Goal: Task Accomplishment & Management: Manage account settings

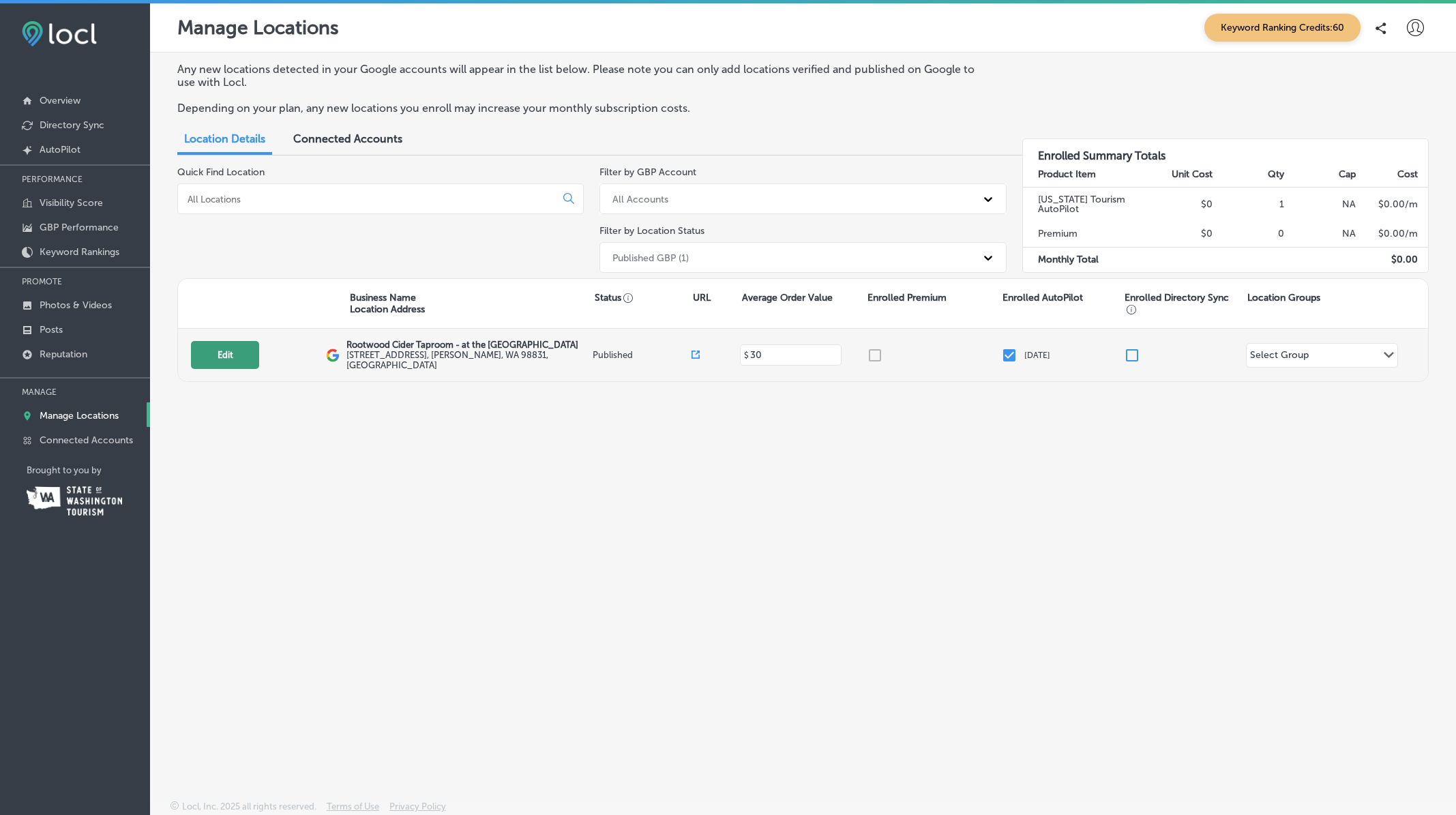
click at [215, 358] on button "Edit" at bounding box center [225, 355] width 68 height 28
select select "US"
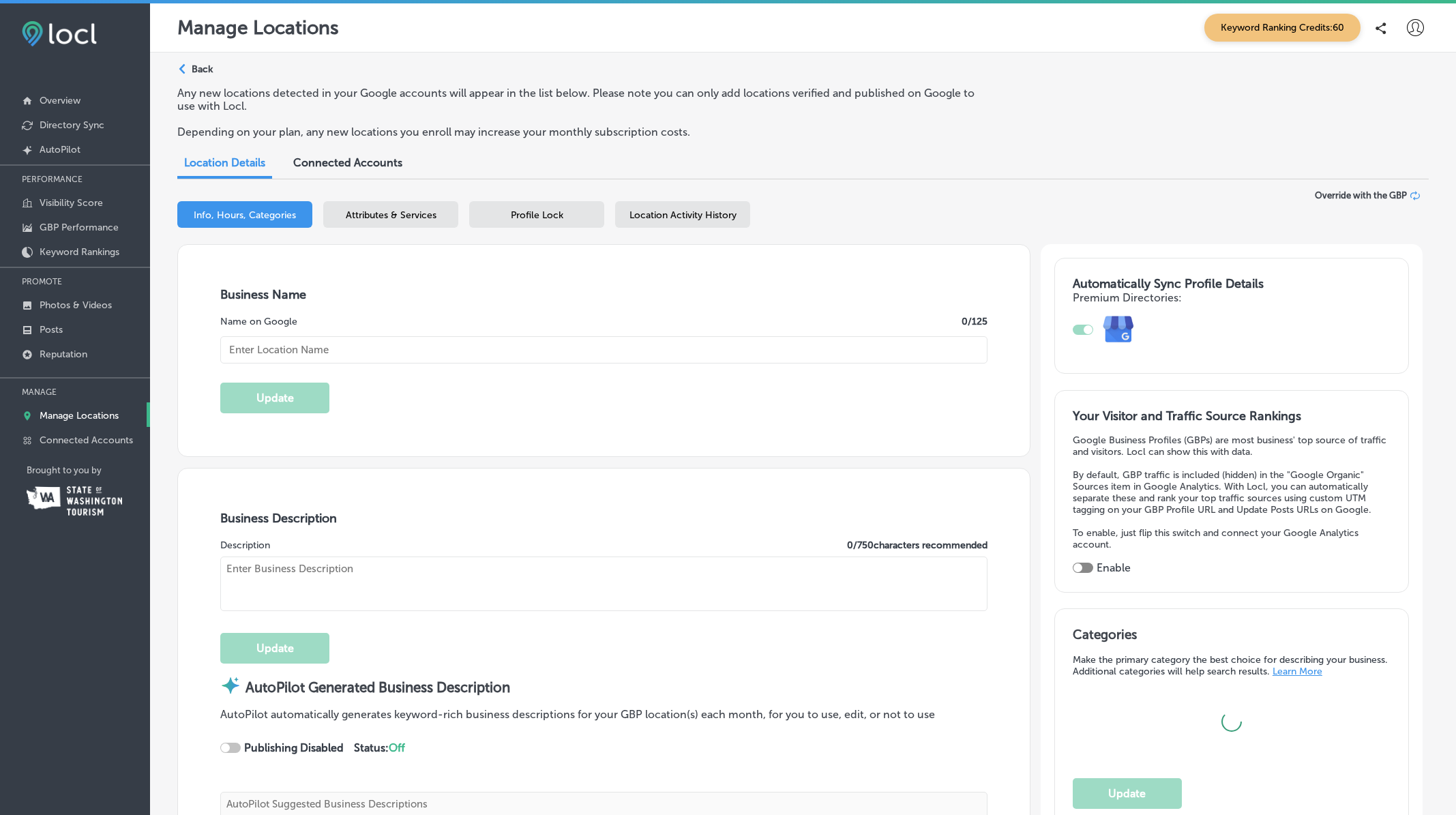
type input "Rootwood Cider Taproom - at the [GEOGRAPHIC_DATA]"
type textarea "Rootwood Cider Taproom - at the [GEOGRAPHIC_DATA] invites you to experience cra…"
type input "[STREET_ADDRESS]"
type input "Manson"
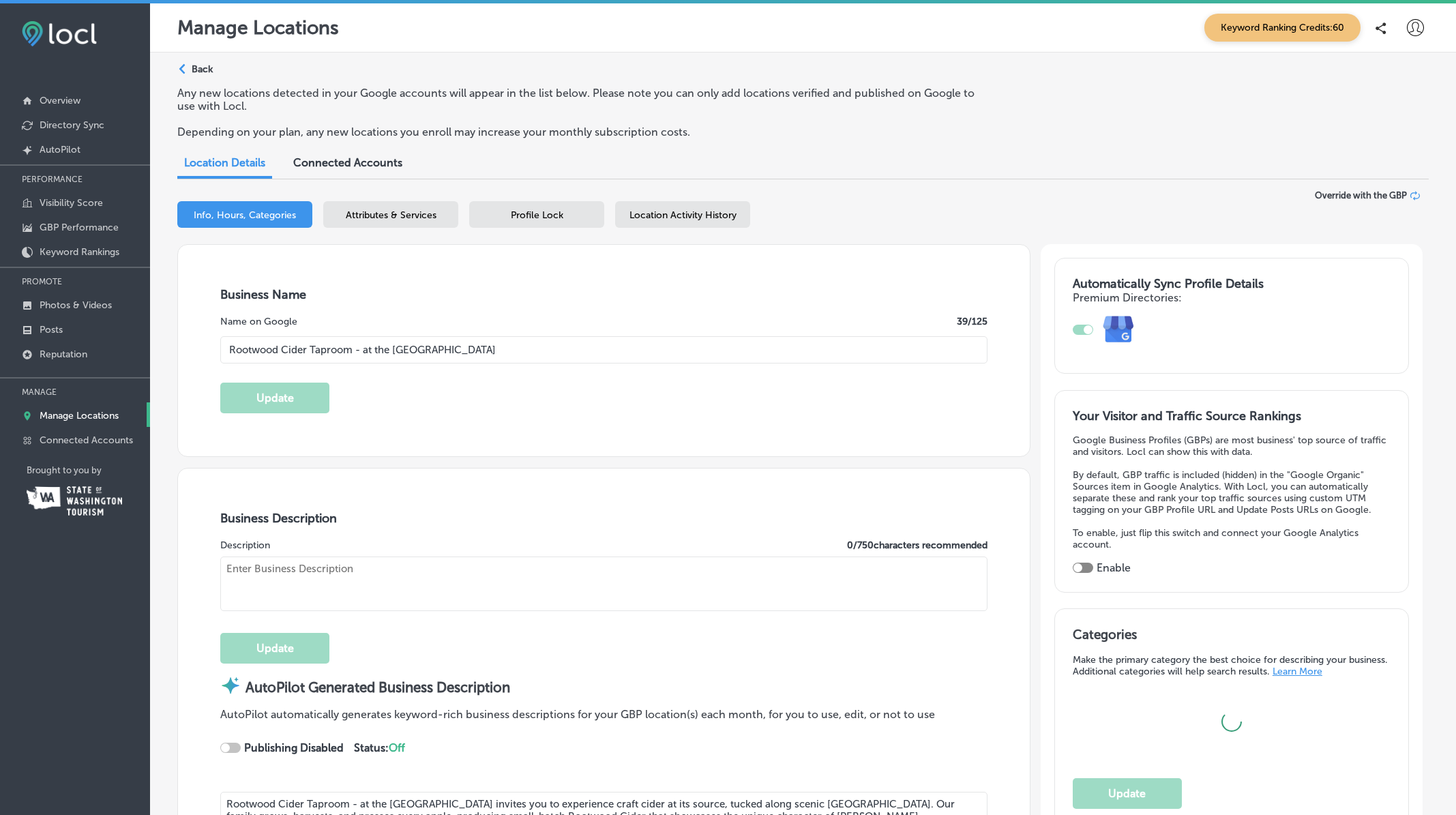
type input "98831"
type input "US"
type input "[URL][DOMAIN_NAME]"
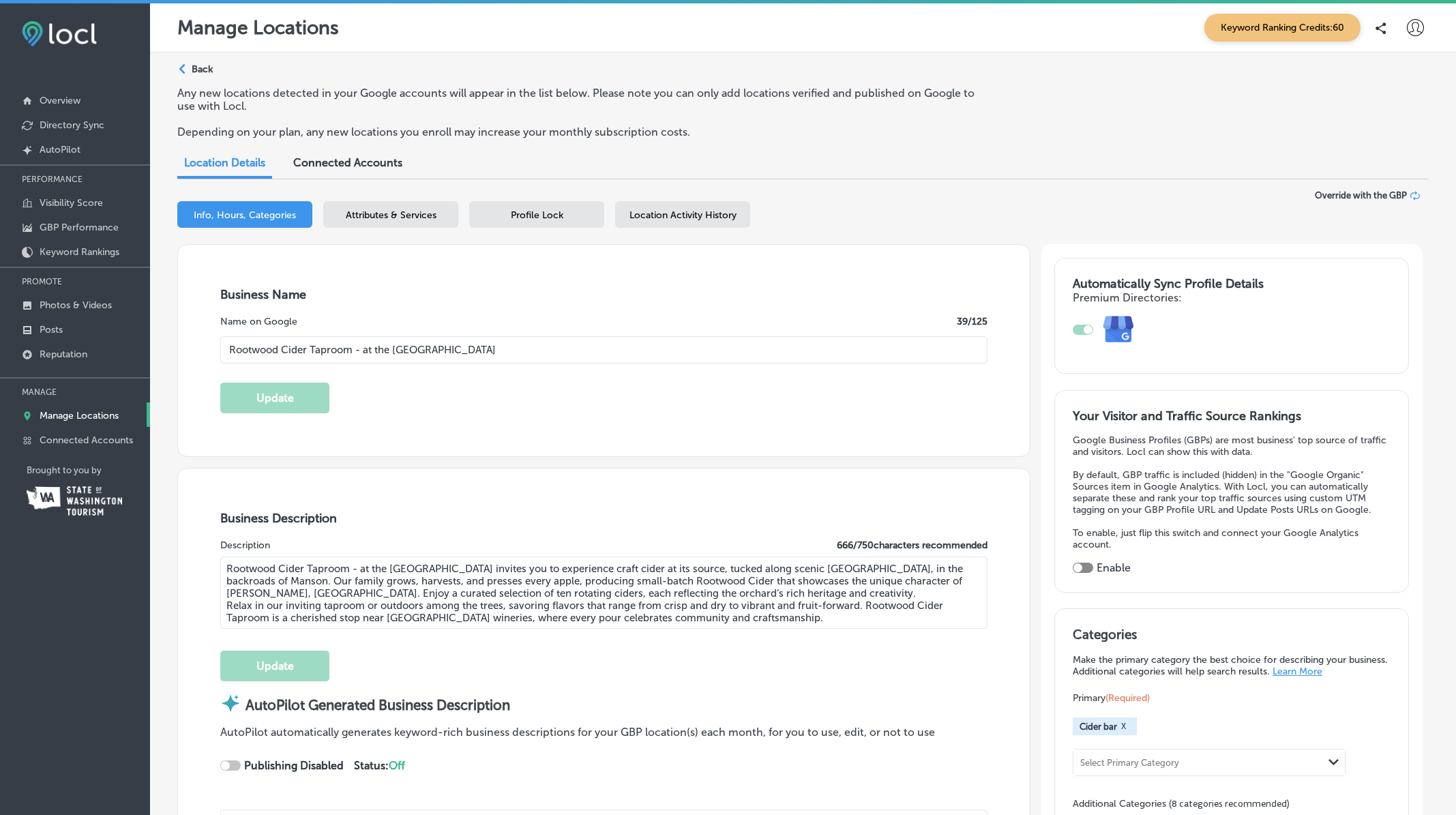
type input "30"
checkbox input "true"
type input "[PHONE_NUMBER]"
click at [227, 219] on span "Info, Hours, Categories" at bounding box center [245, 215] width 103 height 11
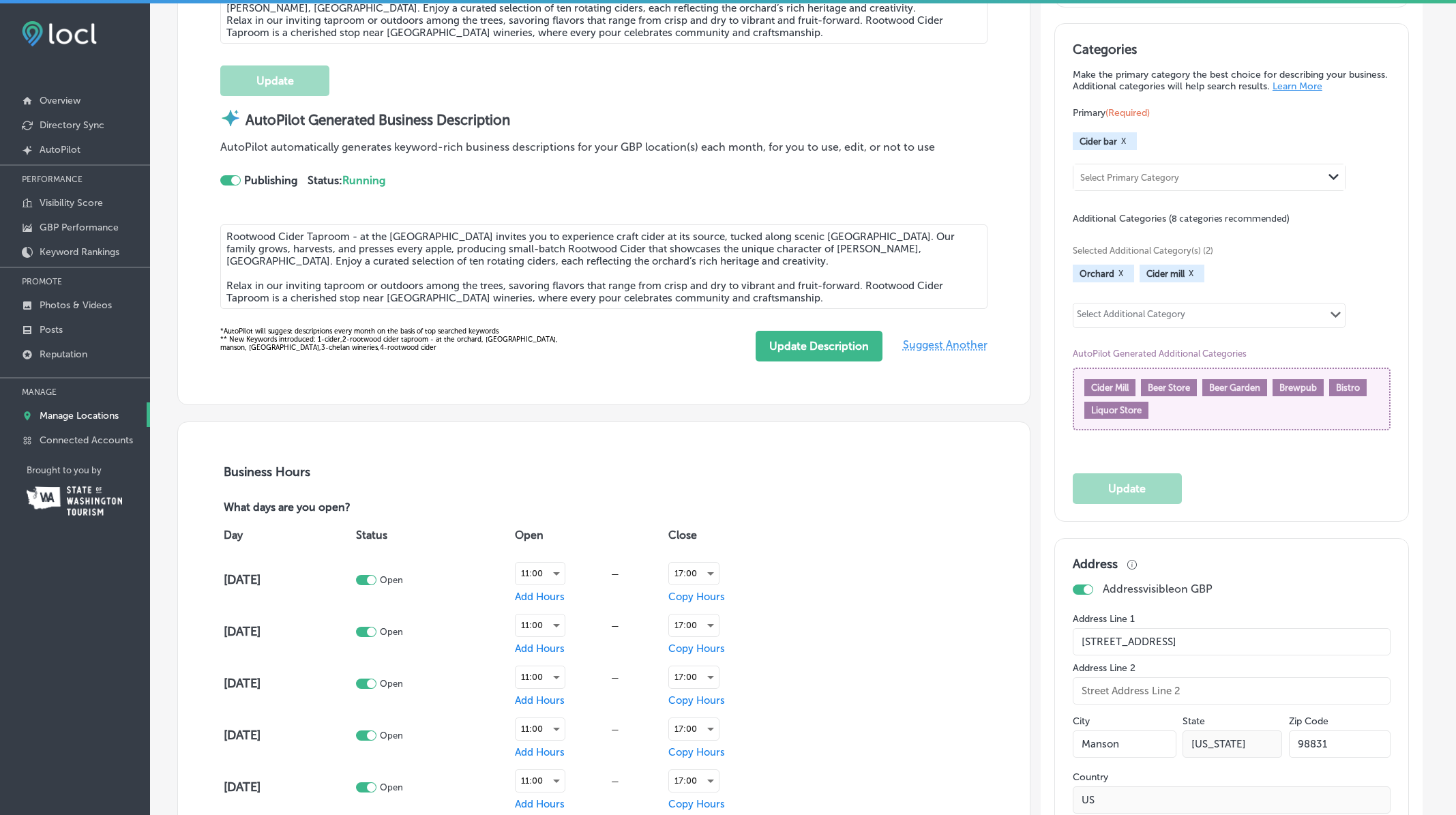
scroll to position [658, 0]
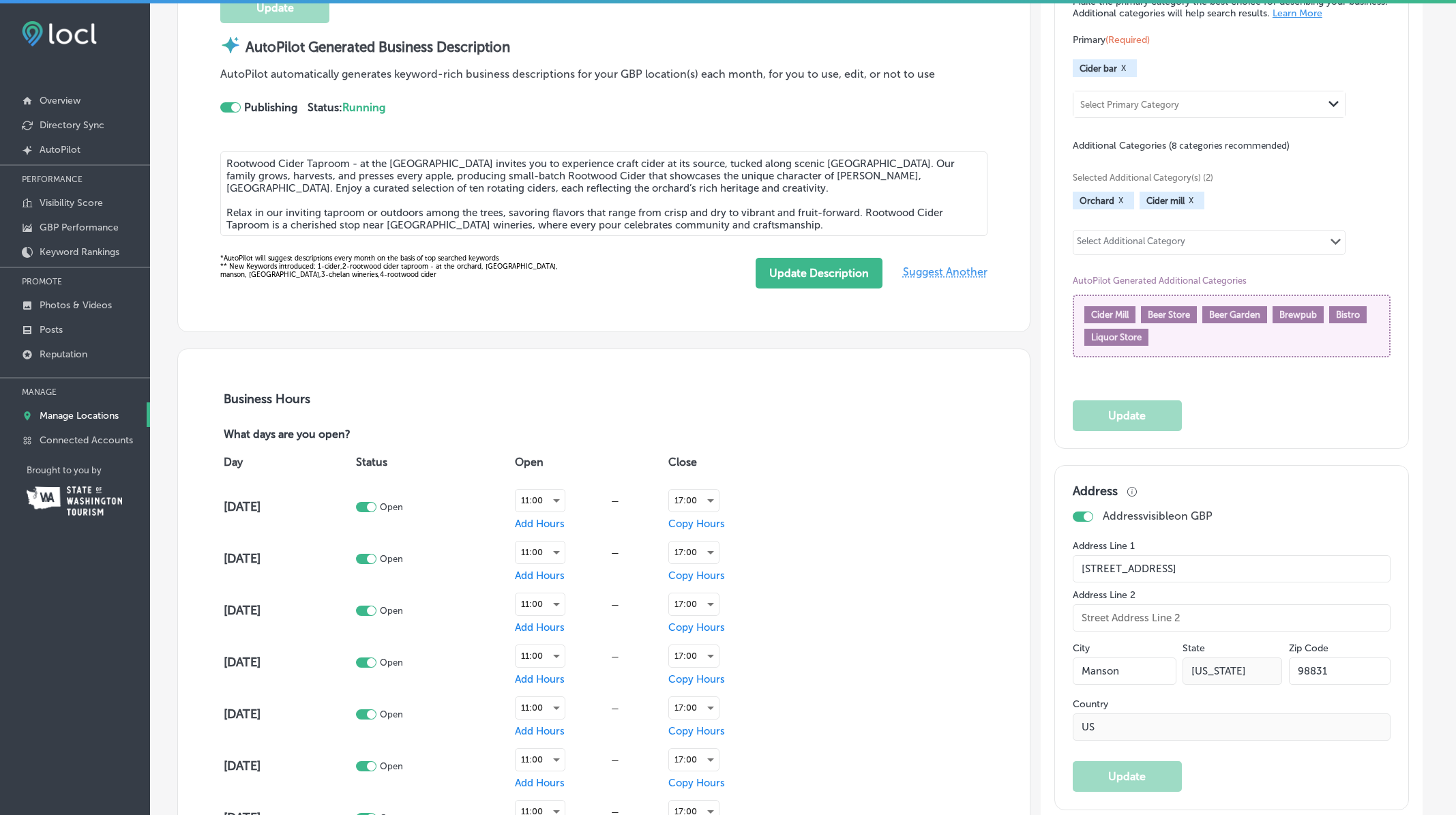
click at [376, 510] on div at bounding box center [371, 508] width 9 height 9
checkbox input "false"
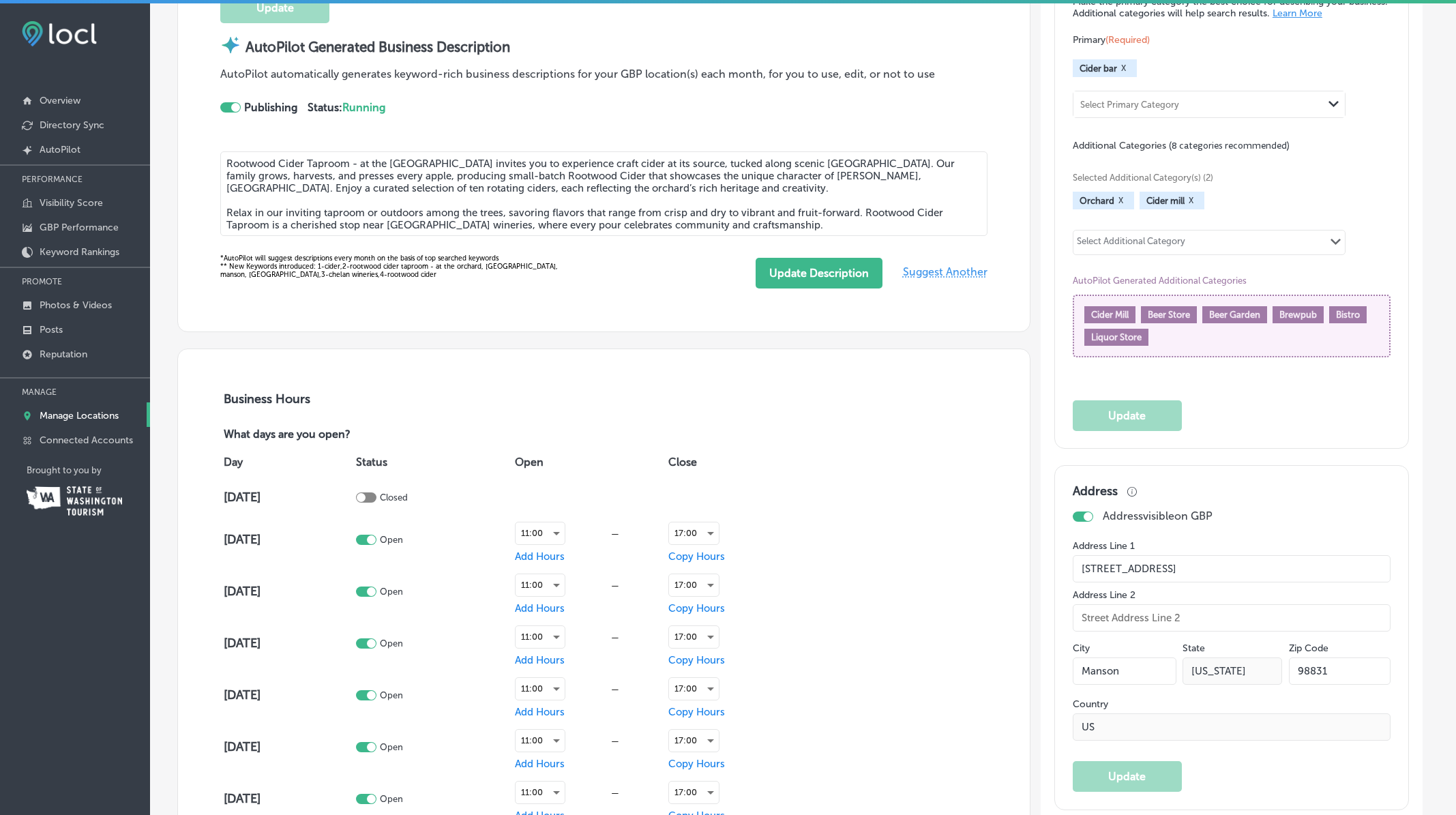
click at [376, 536] on div at bounding box center [366, 540] width 21 height 10
checkbox input "false"
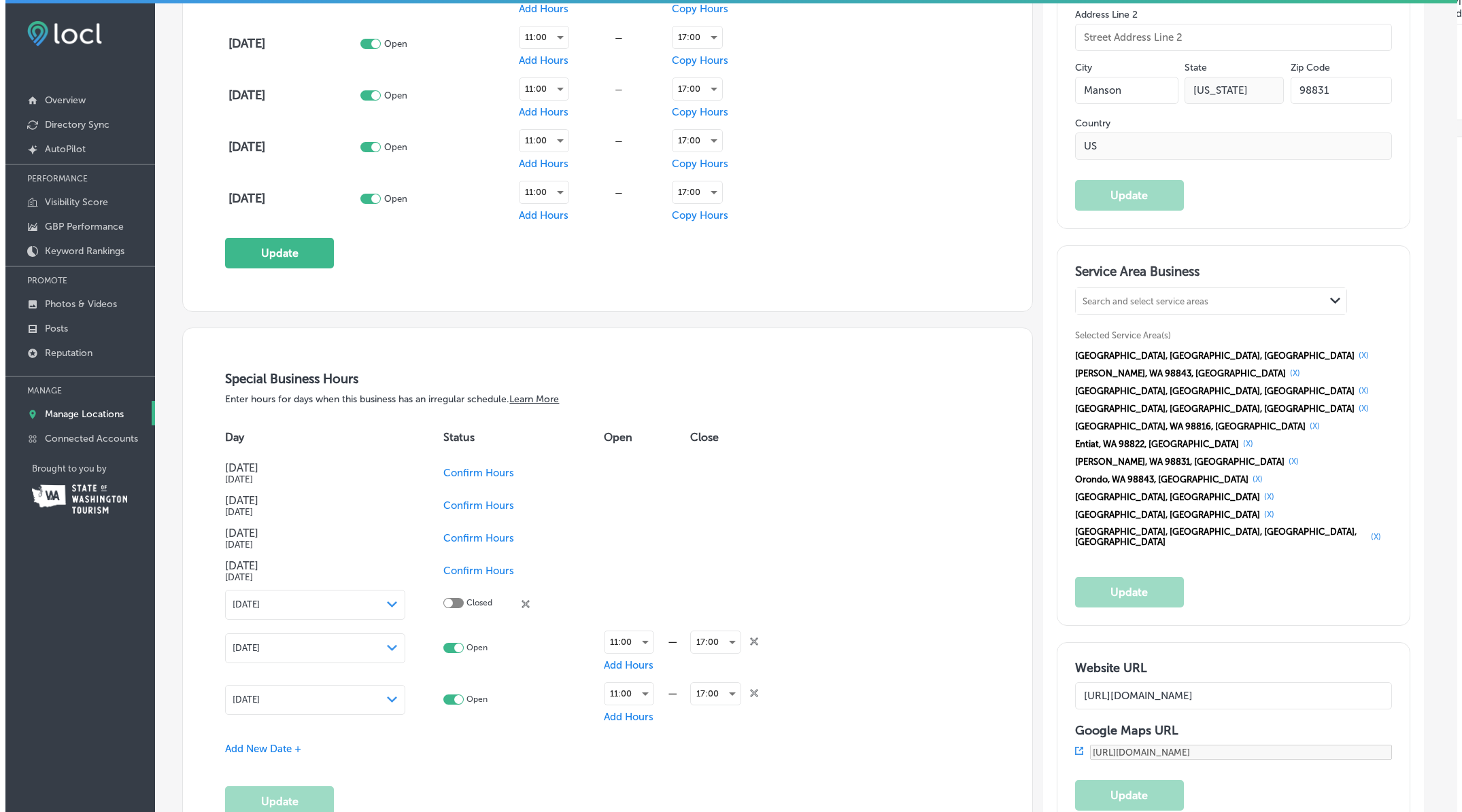
scroll to position [1208, 0]
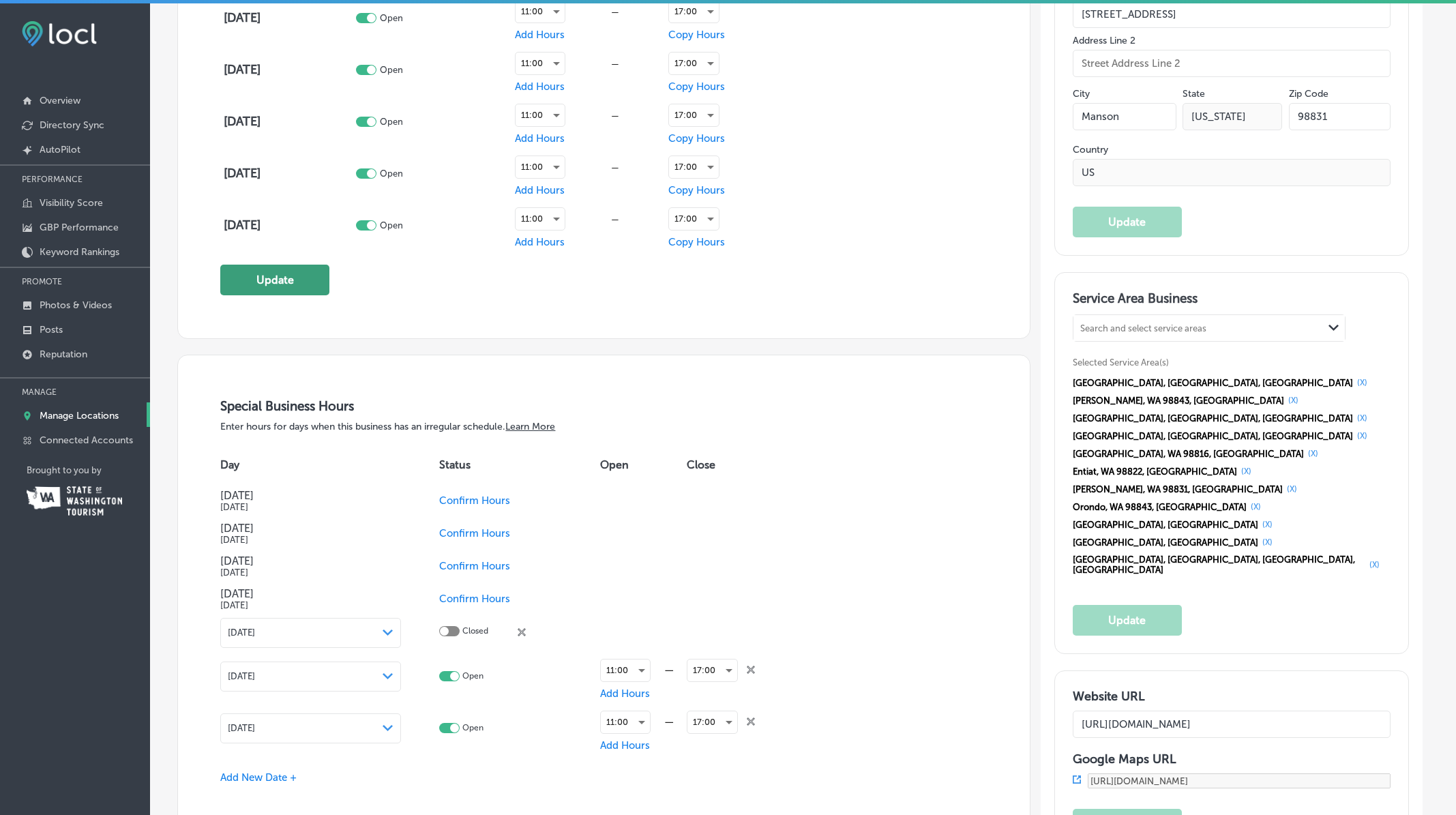
click at [288, 284] on button "Update" at bounding box center [274, 280] width 109 height 31
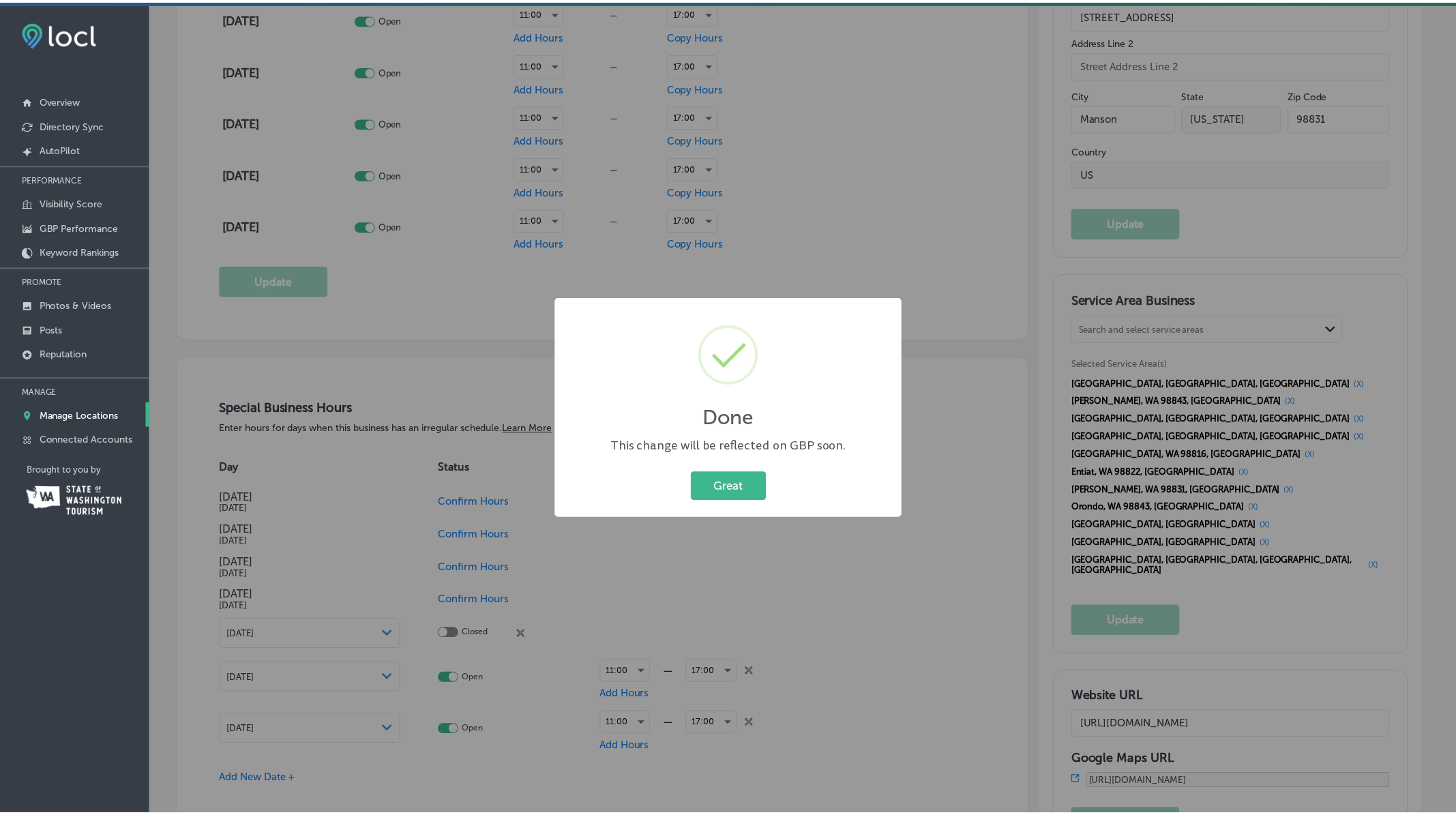
scroll to position [1214, 0]
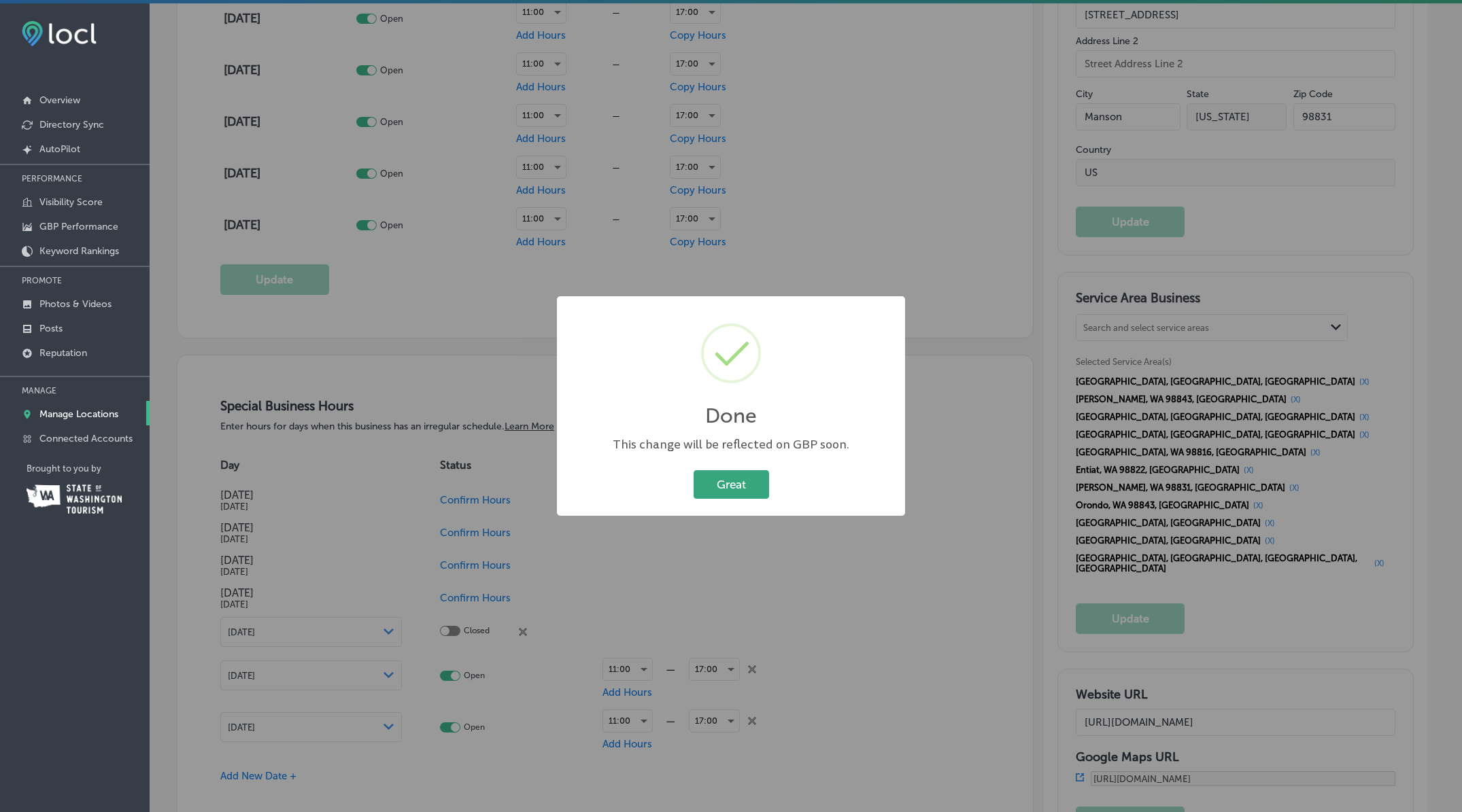
click at [713, 491] on button "Great" at bounding box center [731, 485] width 75 height 28
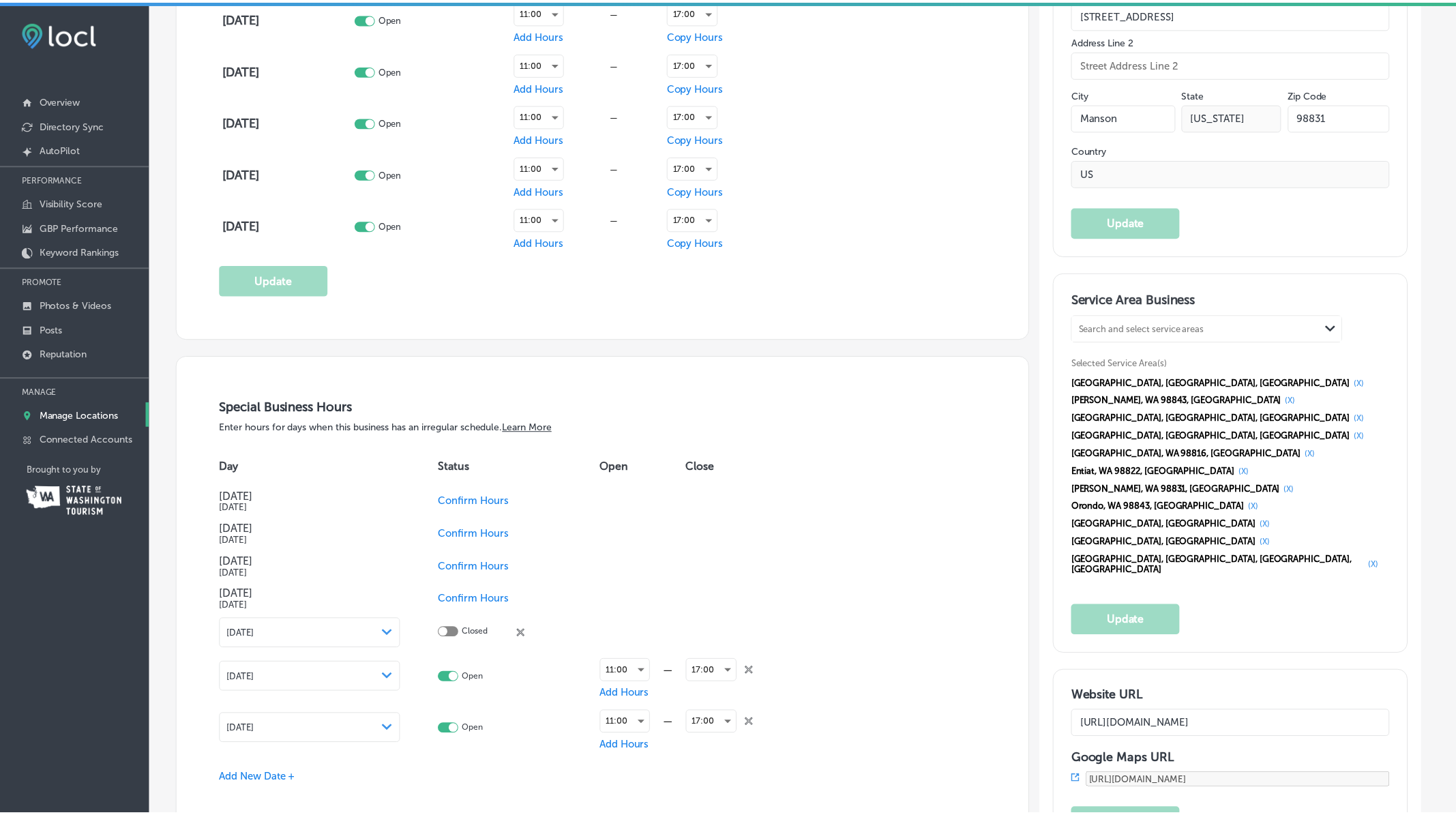
scroll to position [1213, 0]
